Goal: Task Accomplishment & Management: Manage account settings

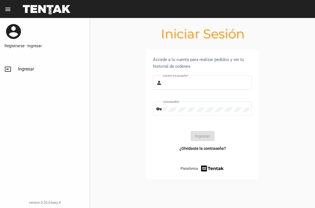
type input "[EMAIL_ADDRESS][DOMAIN_NAME]"
click at [16, 71] on link "input Ingresar" at bounding box center [45, 68] width 90 height 13
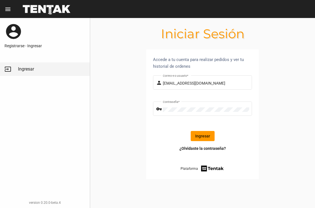
click at [205, 138] on button "Ingresar" at bounding box center [202, 136] width 24 height 10
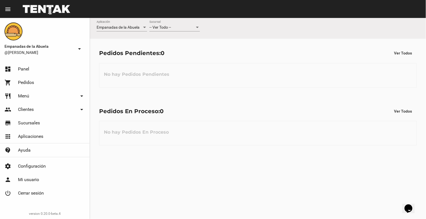
click at [170, 28] on span "-- Ver Todo --" at bounding box center [160, 27] width 22 height 4
click at [172, 53] on span "Lomas de Zamora" at bounding box center [174, 51] width 51 height 12
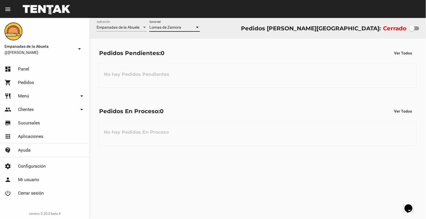
click at [314, 28] on div at bounding box center [412, 29] width 6 height 6
click at [314, 30] on input "checkbox" at bounding box center [412, 30] width 0 height 0
checkbox input "true"
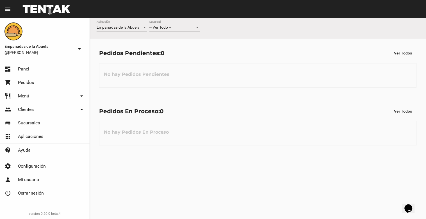
click at [170, 27] on span "-- Ver Todo --" at bounding box center [160, 27] width 22 height 4
click at [171, 51] on span "Lomas de Zamora" at bounding box center [174, 51] width 51 height 12
